Goal: Task Accomplishment & Management: Manage account settings

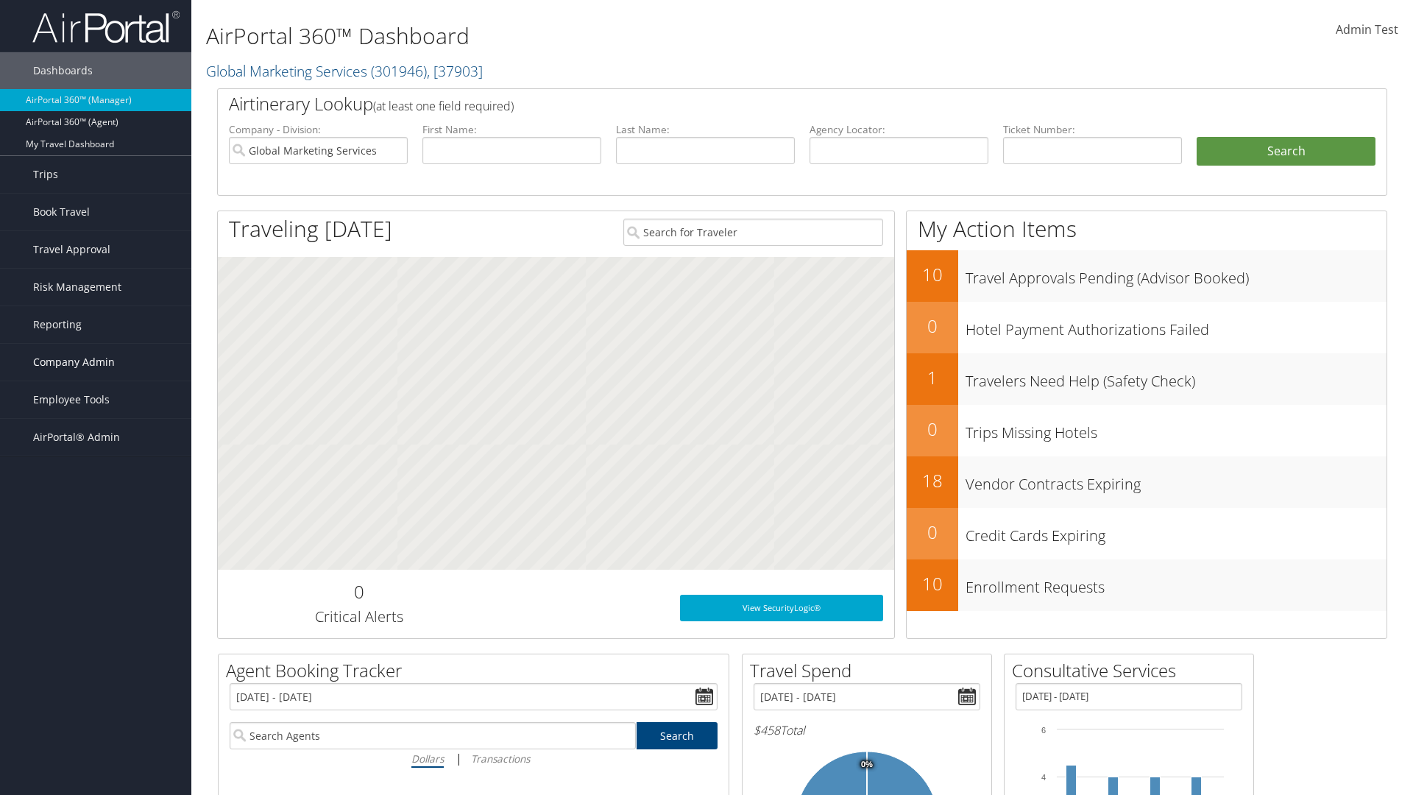
click at [96, 362] on span "Company Admin" at bounding box center [74, 362] width 82 height 37
click at [0, 0] on link "People" at bounding box center [0, 0] width 0 height 0
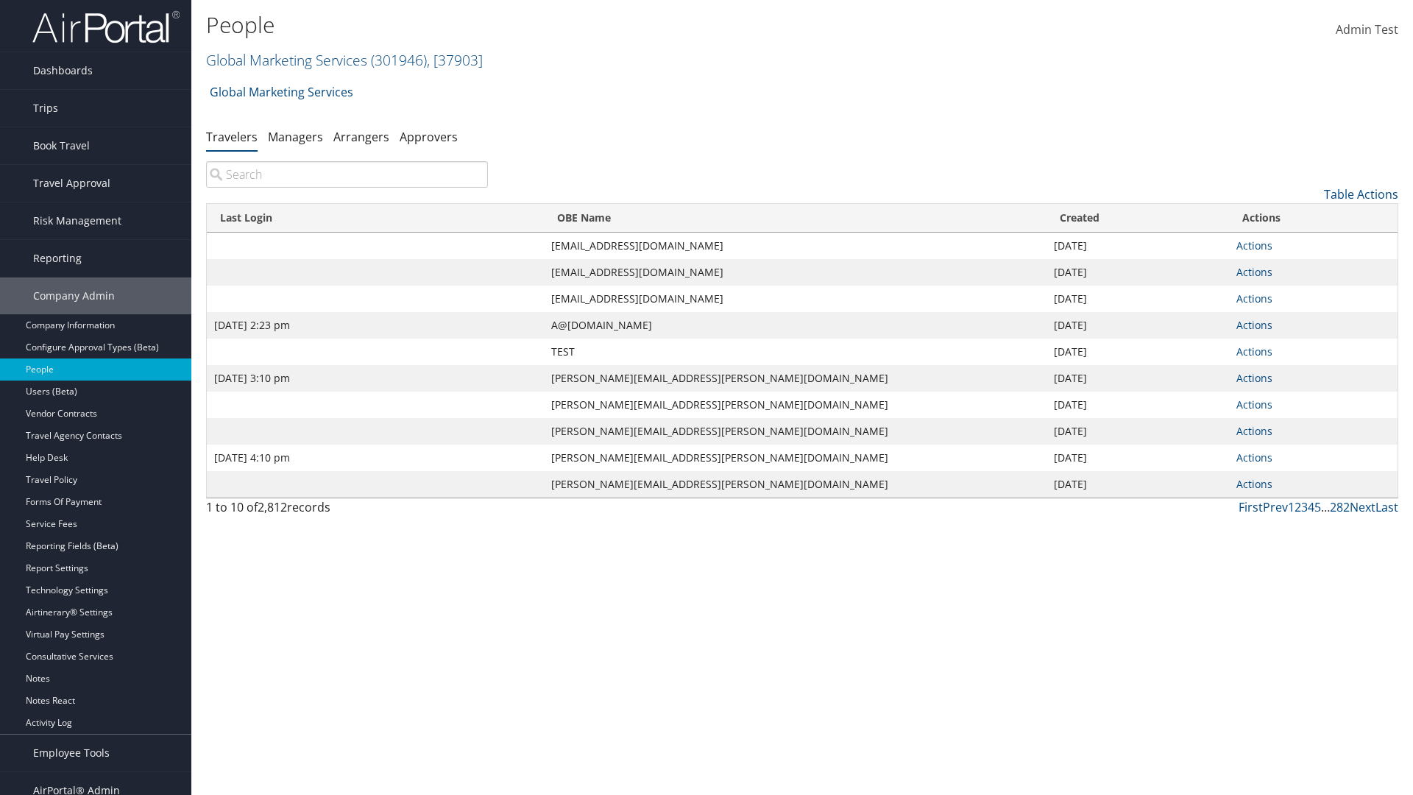
click at [347, 174] on input "search" at bounding box center [347, 174] width 282 height 27
type input "Sep 17, 2020 2:23 pm"
